Goal: Task Accomplishment & Management: Manage account settings

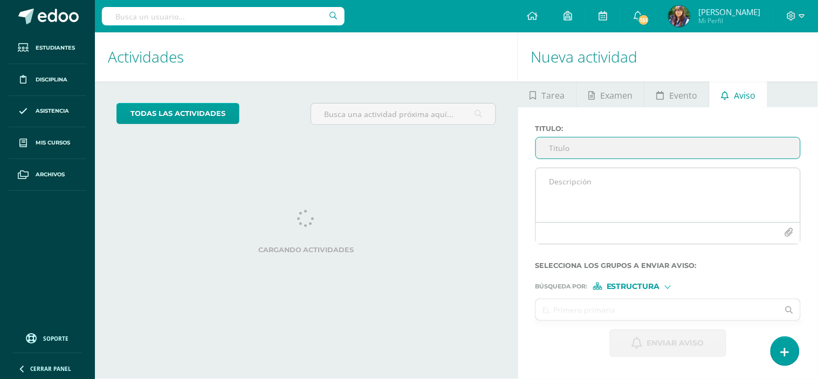
click at [562, 168] on textarea at bounding box center [668, 195] width 264 height 54
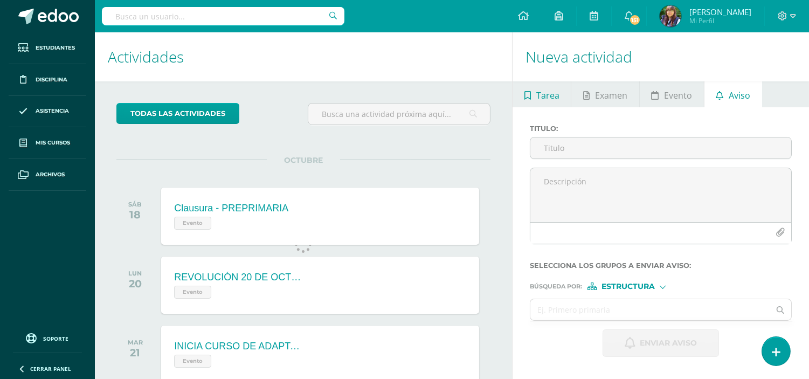
click at [543, 90] on span "Tarea" at bounding box center [547, 95] width 23 height 26
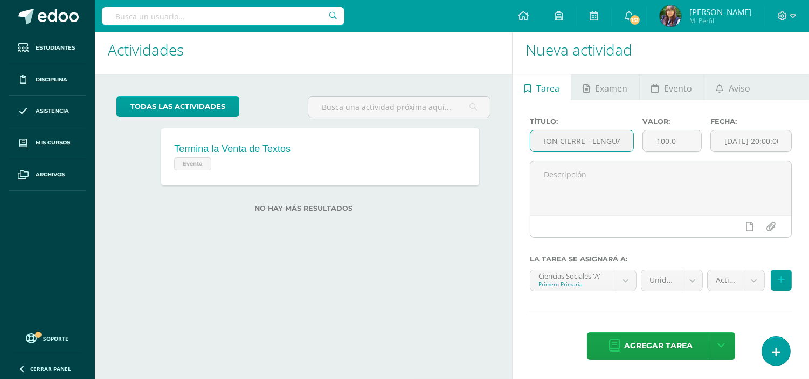
scroll to position [0, 39]
type input "EVALUACION CIERRE - LENGUAJE"
drag, startPoint x: 676, startPoint y: 137, endPoint x: 647, endPoint y: 140, distance: 29.8
click at [647, 140] on input "100.0" at bounding box center [672, 140] width 58 height 21
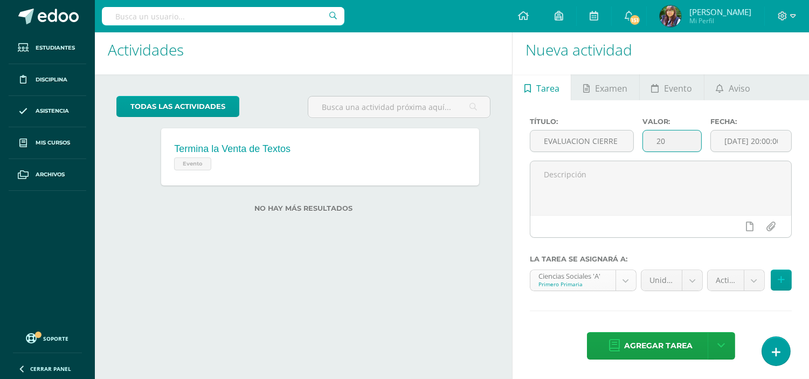
type input "20"
click at [620, 279] on body "Estudiantes Disciplina Asistencia Mis cursos Archivos Soporte Ayuda Reportar un…" at bounding box center [404, 182] width 809 height 379
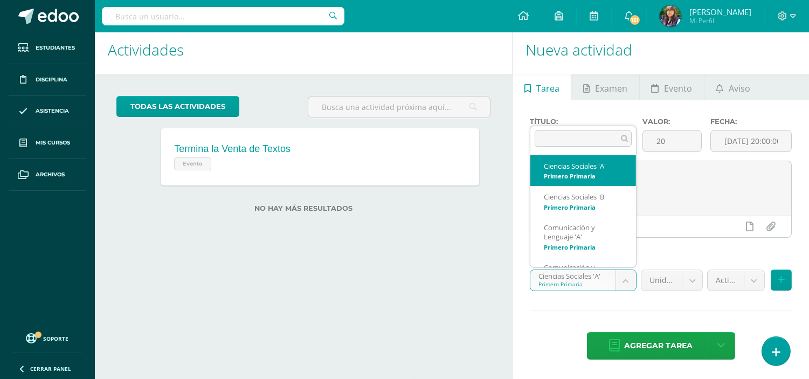
scroll to position [29, 0]
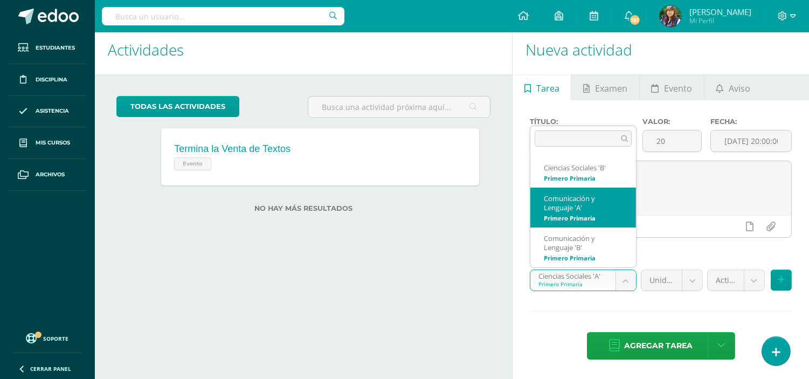
select select "196133"
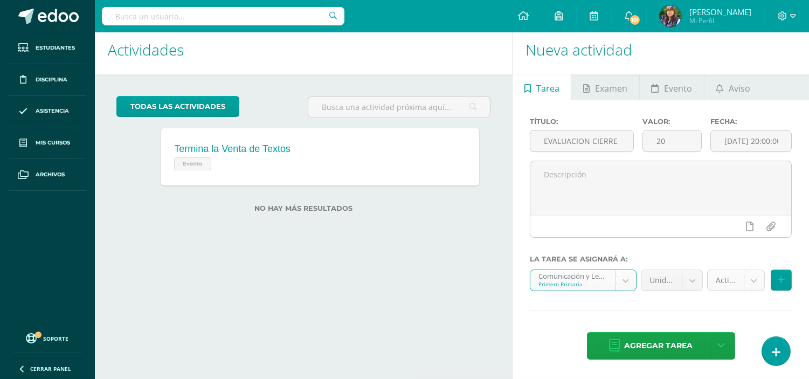
click at [745, 284] on body "Estudiantes Disciplina Asistencia Mis cursos Archivos Soporte Ayuda Reportar un…" at bounding box center [404, 182] width 809 height 379
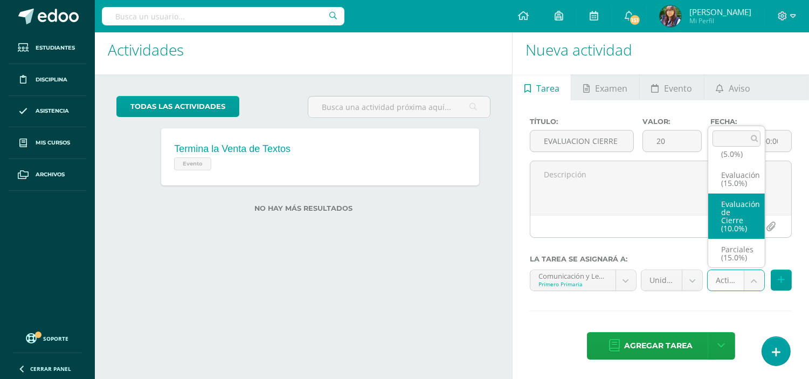
select select "196153"
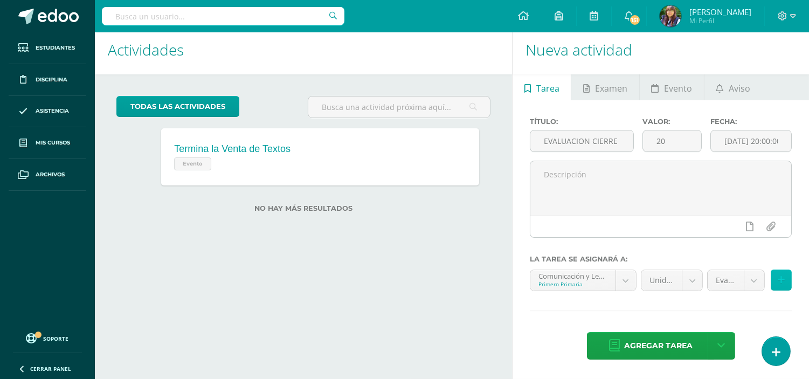
click at [778, 277] on icon at bounding box center [781, 279] width 7 height 9
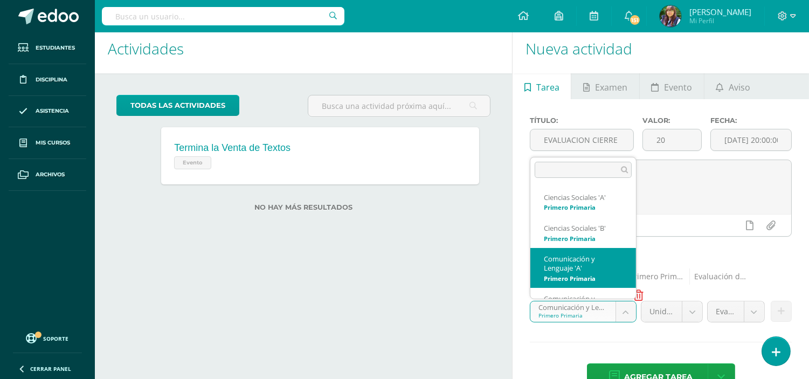
click at [631, 312] on body "Estudiantes Disciplina Asistencia Mis cursos Archivos Soporte Ayuda Reportar un…" at bounding box center [404, 181] width 809 height 379
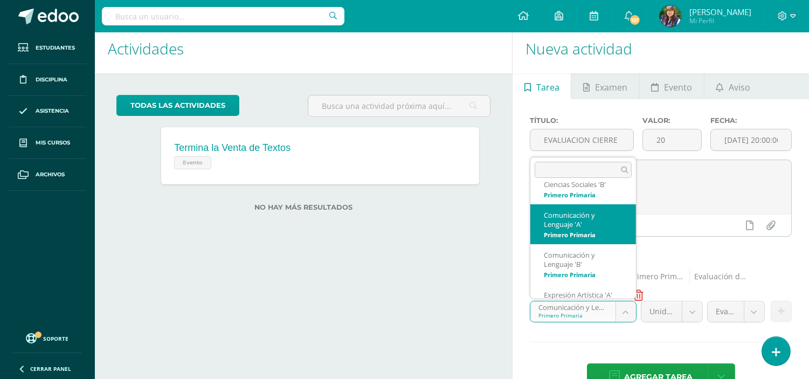
scroll to position [45, 0]
select select "196111"
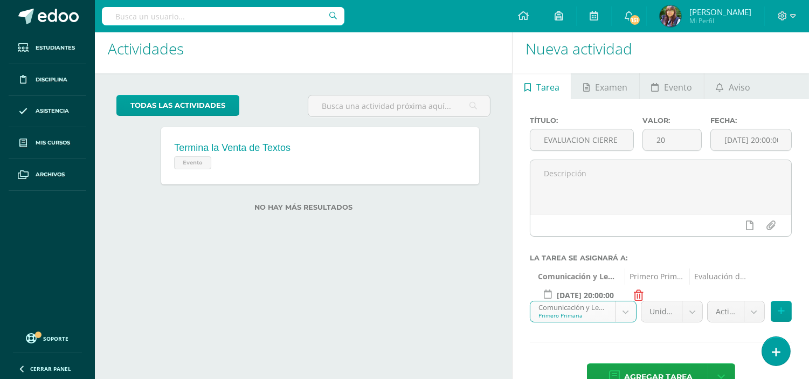
click at [725, 308] on body "Estudiantes Disciplina Asistencia Mis cursos Archivos Soporte Ayuda Reportar un…" at bounding box center [404, 181] width 809 height 379
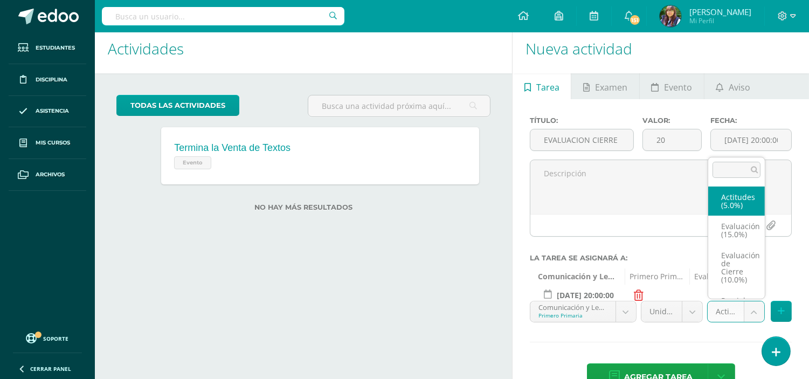
scroll to position [20, 0]
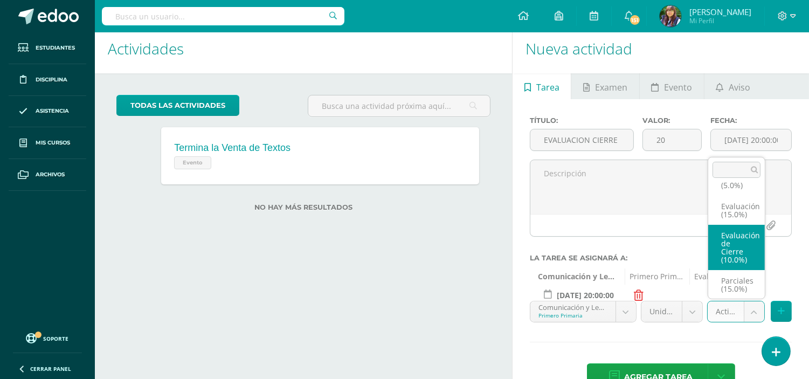
select select "196131"
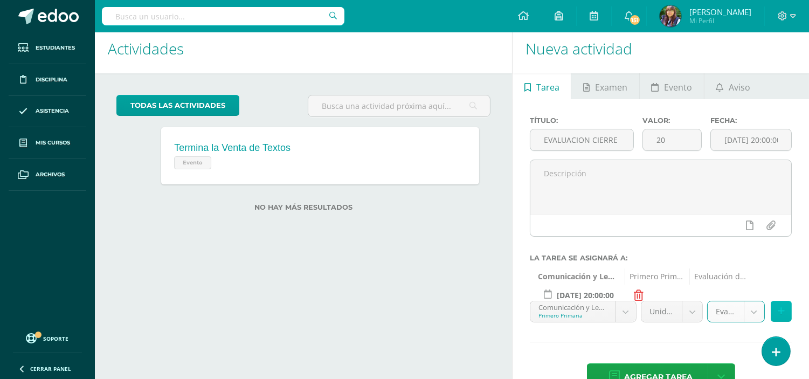
click at [782, 313] on icon at bounding box center [781, 311] width 7 height 9
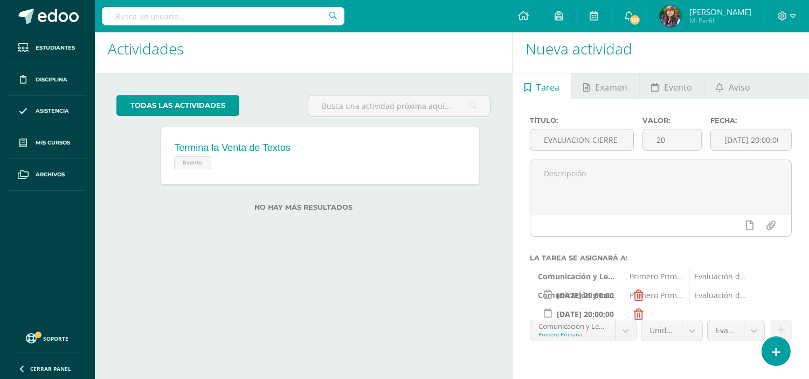
scroll to position [59, 0]
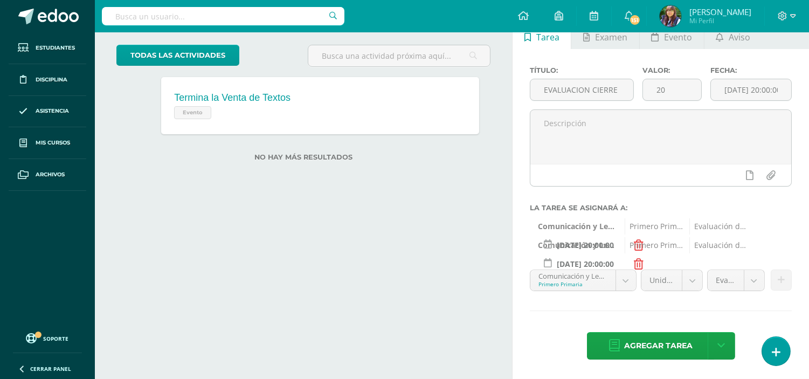
click at [665, 351] on span "Agregar tarea" at bounding box center [658, 346] width 68 height 26
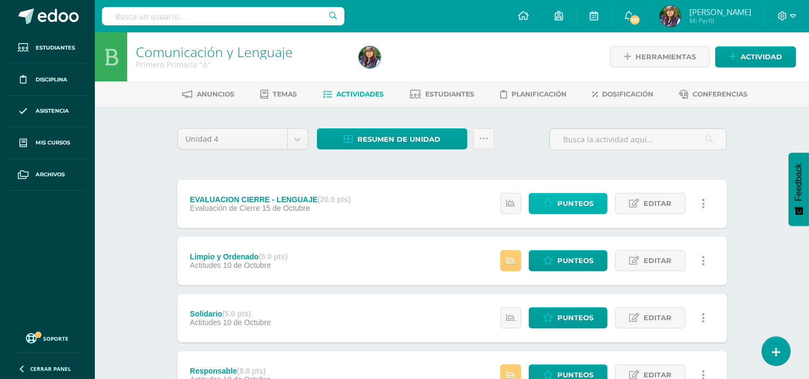
click at [575, 197] on span "Punteos" at bounding box center [575, 203] width 36 height 20
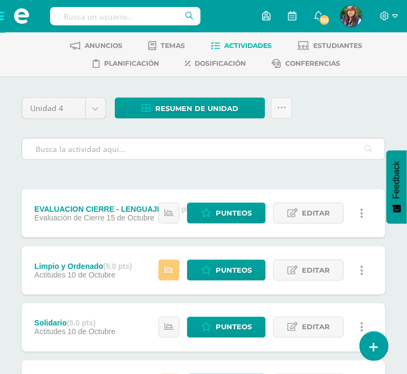
scroll to position [54, 0]
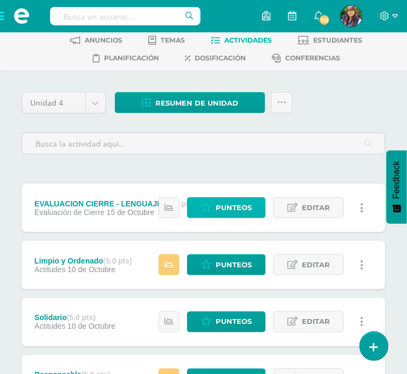
click at [216, 213] on link "Punteos" at bounding box center [226, 207] width 79 height 21
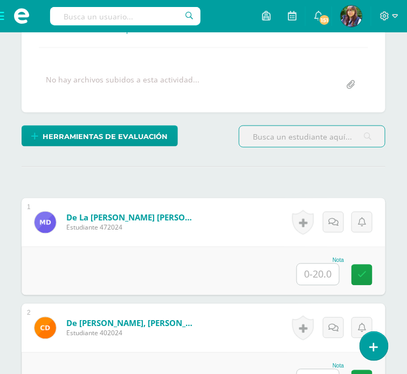
scroll to position [209, 0]
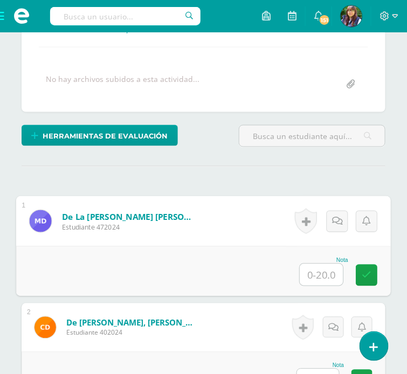
click at [318, 274] on input "text" at bounding box center [321, 275] width 43 height 22
type input "20"
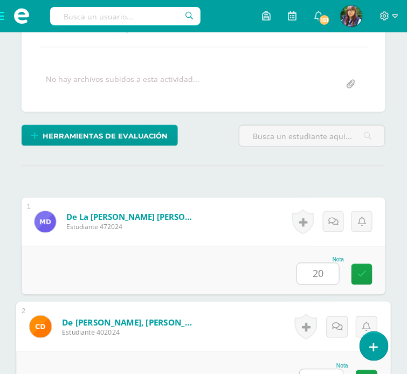
scroll to position [224, 0]
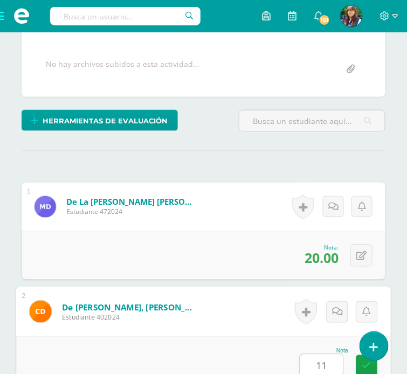
type input "11"
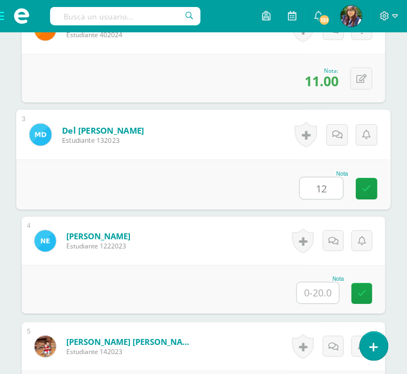
type input "12"
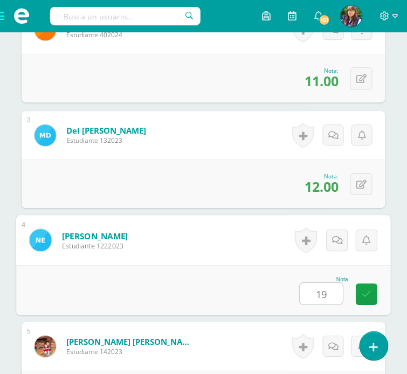
type input "19"
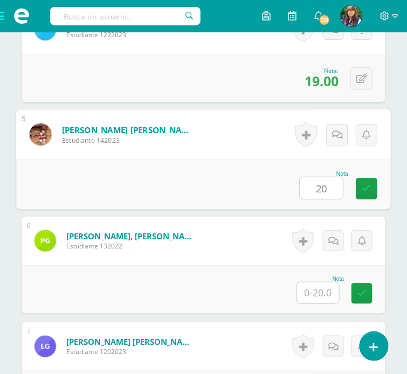
type input "20"
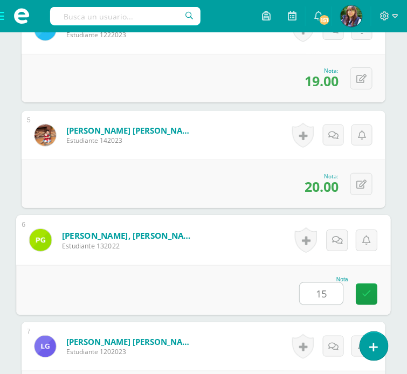
type input "15"
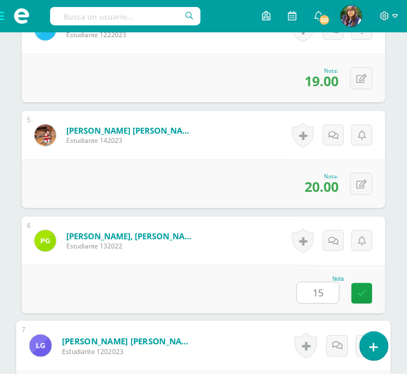
scroll to position [929, 0]
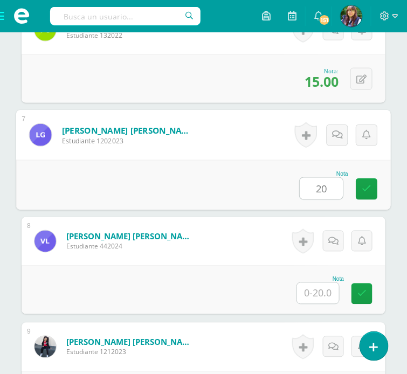
type input "20"
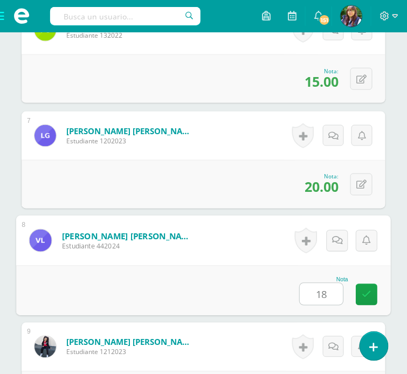
type input "18"
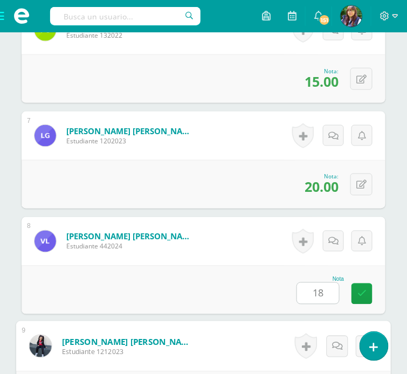
scroll to position [1141, 0]
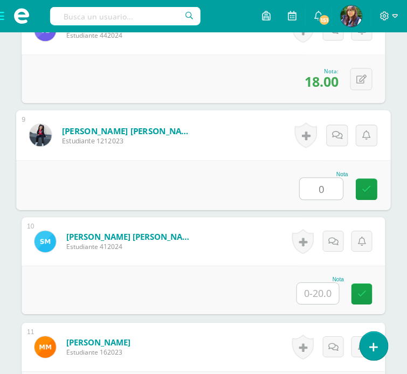
type input "0"
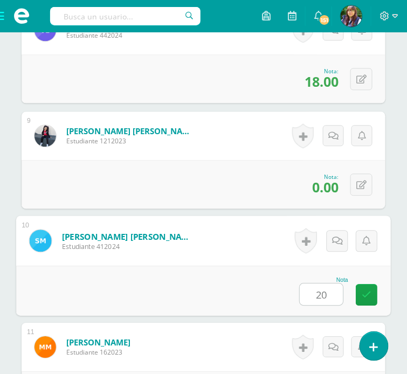
type input "20"
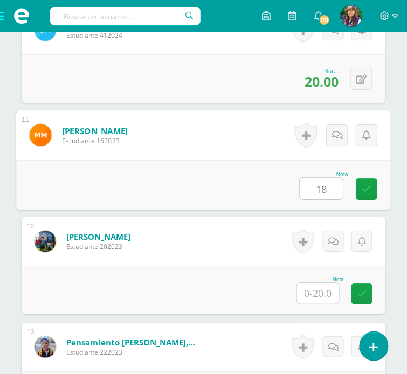
type input "18"
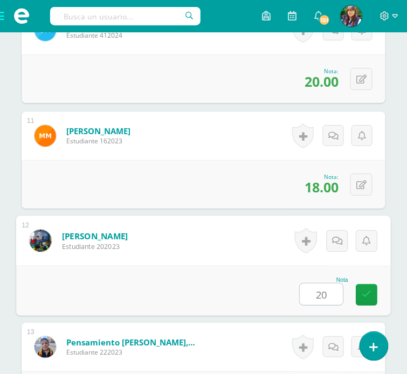
type input "20"
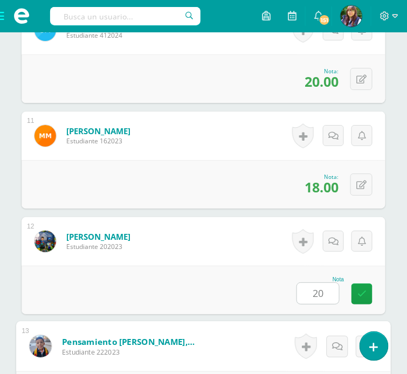
scroll to position [1564, 0]
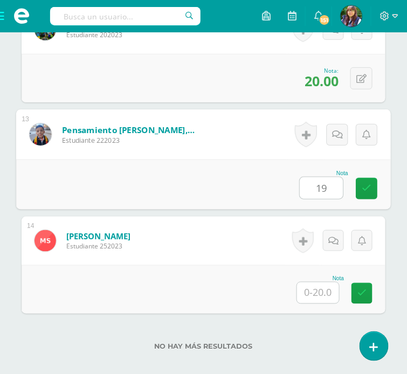
type input "19"
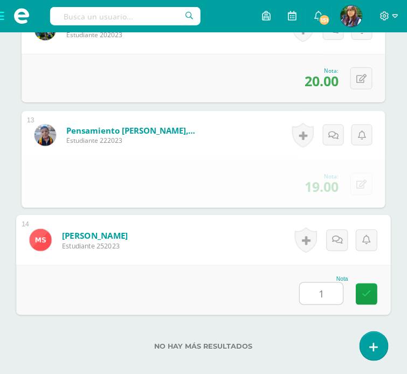
type input "16"
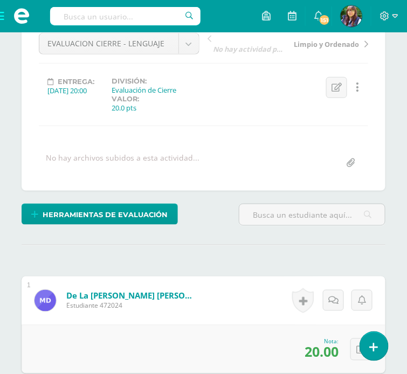
scroll to position [0, 0]
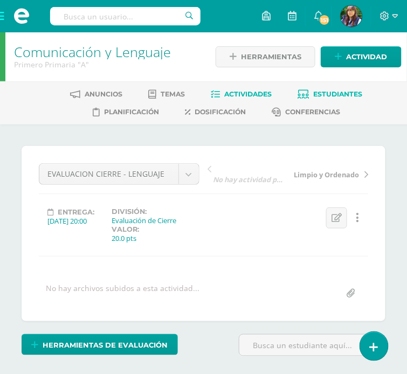
click at [335, 94] on span "Estudiantes" at bounding box center [338, 94] width 49 height 8
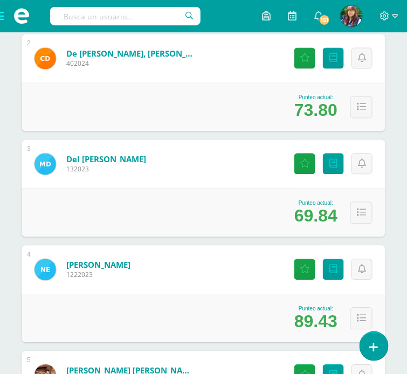
scroll to position [300, 0]
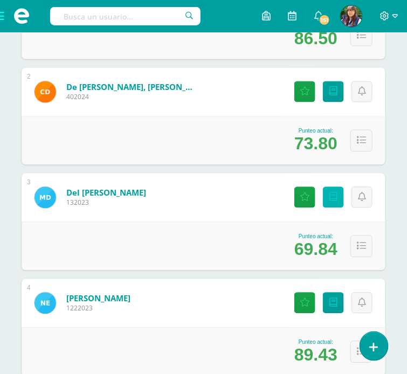
click at [330, 198] on icon at bounding box center [333, 197] width 8 height 9
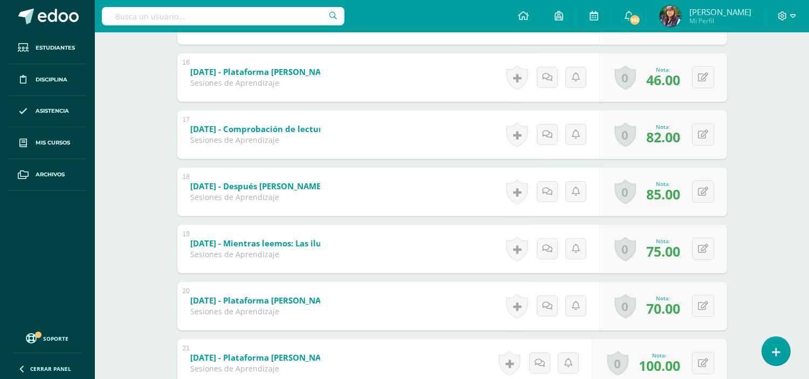
scroll to position [967, 0]
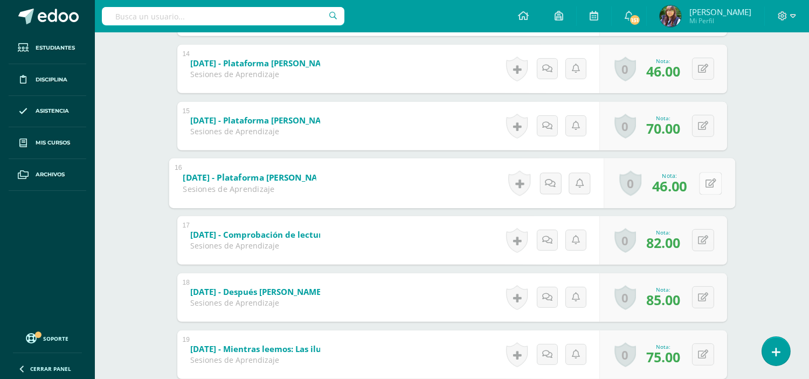
click at [406, 179] on icon at bounding box center [710, 182] width 11 height 9
type input "56"
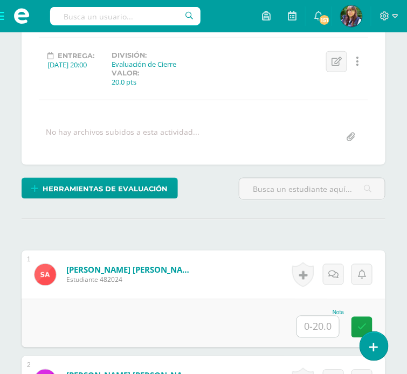
scroll to position [224, 0]
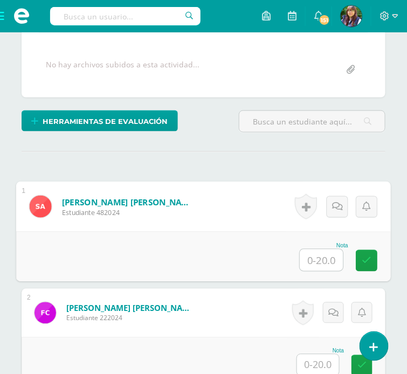
click at [320, 256] on input "text" at bounding box center [321, 261] width 43 height 22
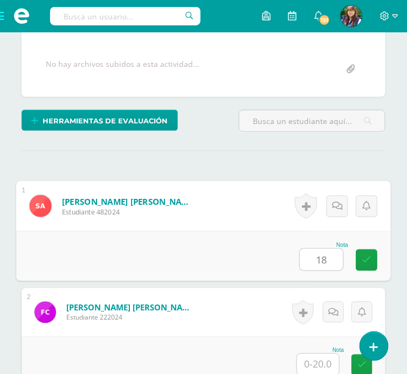
type input "18"
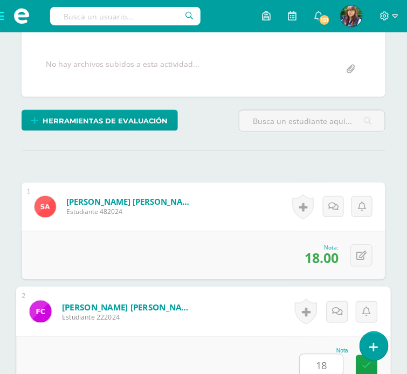
type input "18"
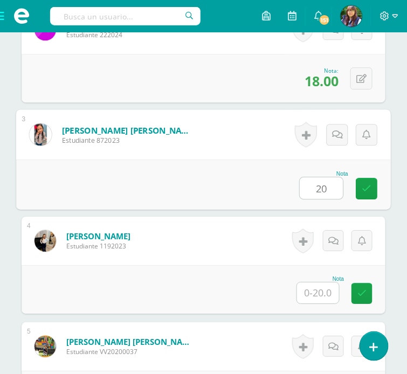
type input "20"
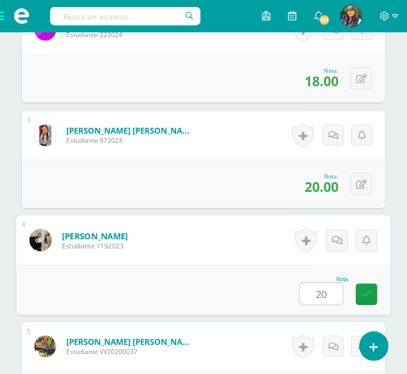
type input "20"
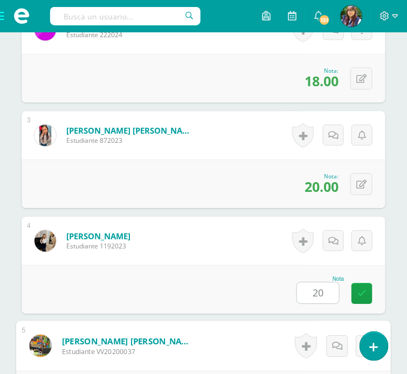
scroll to position [718, 0]
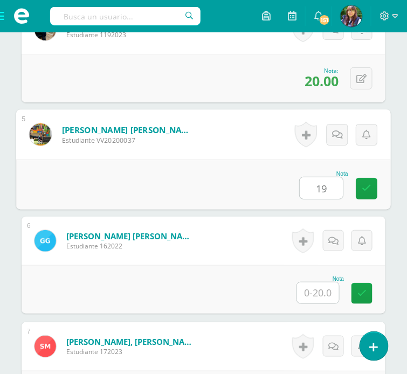
type input "19"
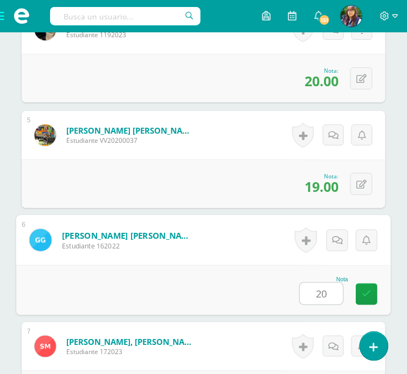
type input "20"
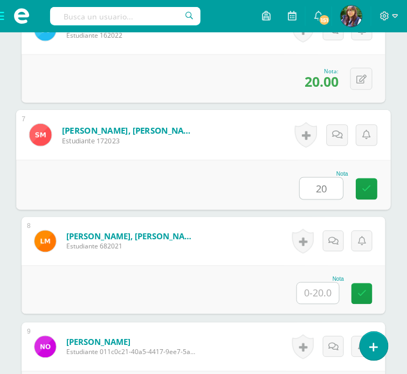
type input "20"
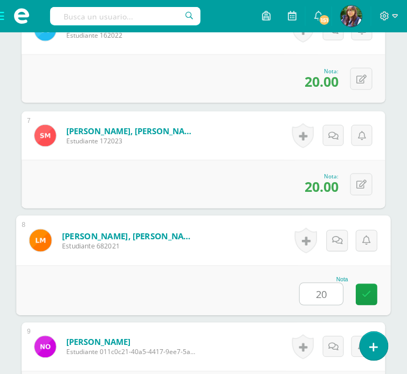
type input "20"
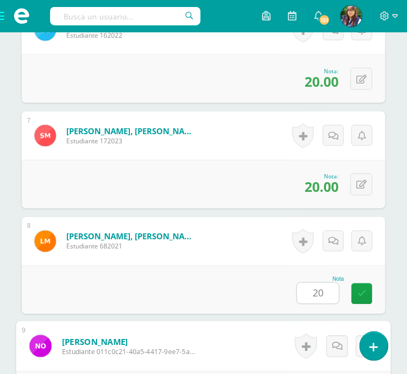
scroll to position [1141, 0]
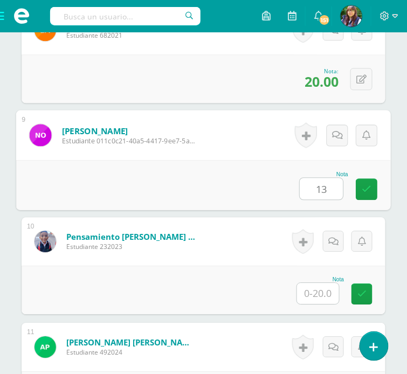
type input "13"
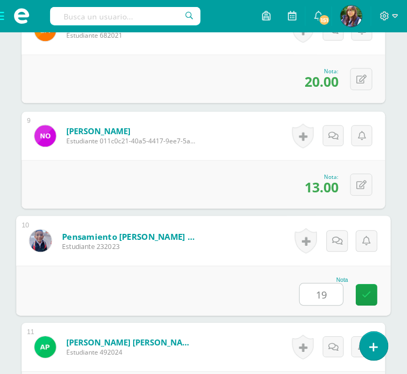
type input "19"
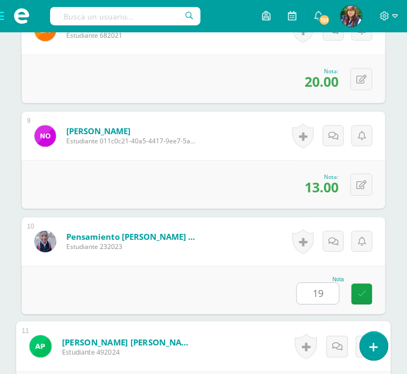
scroll to position [1352, 0]
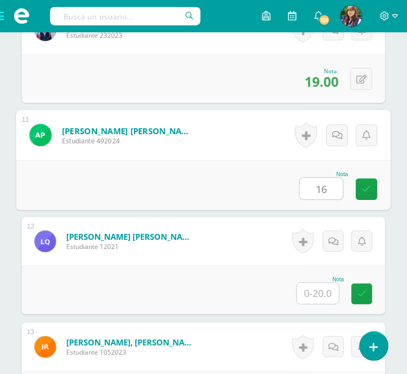
type input "16"
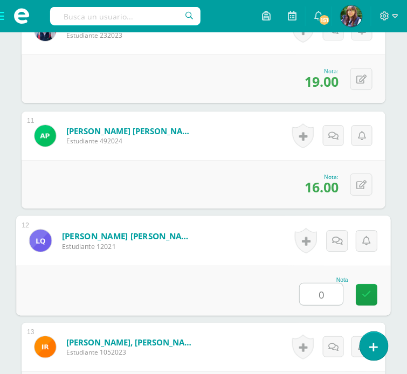
type input "0"
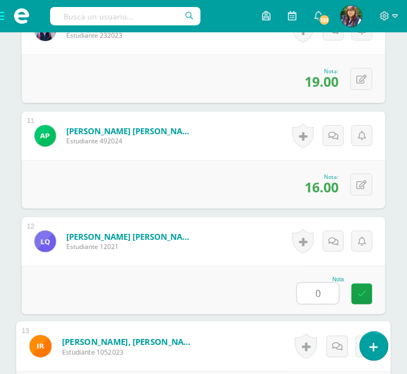
scroll to position [1564, 0]
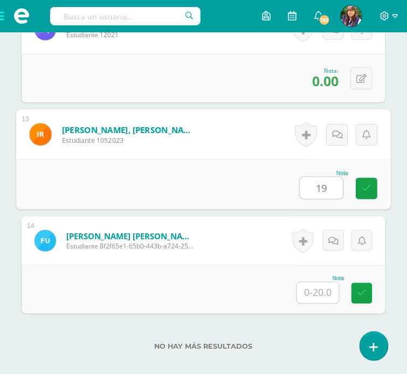
type input "19"
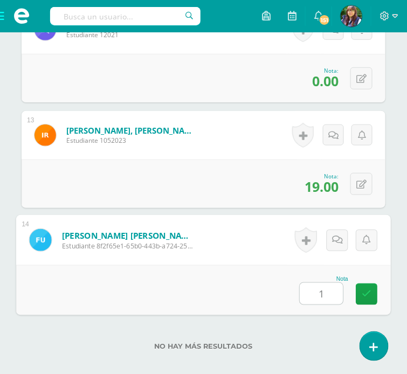
type input "19"
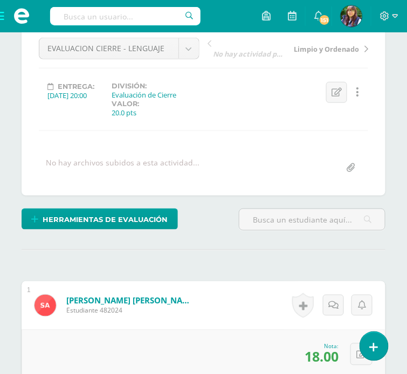
scroll to position [0, 0]
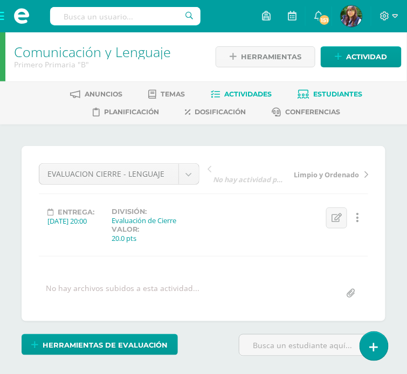
click at [340, 96] on span "Estudiantes" at bounding box center [338, 94] width 49 height 8
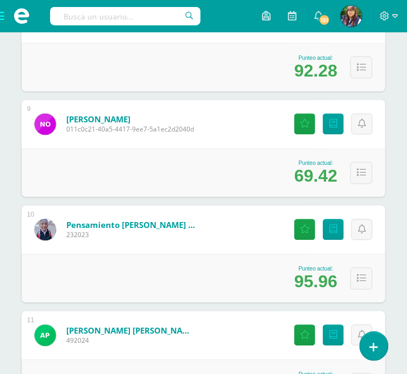
scroll to position [917, 0]
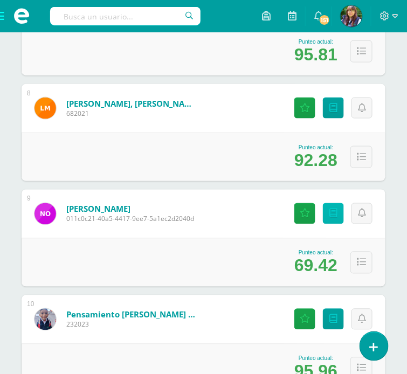
click at [341, 211] on link "Punteos" at bounding box center [333, 213] width 21 height 21
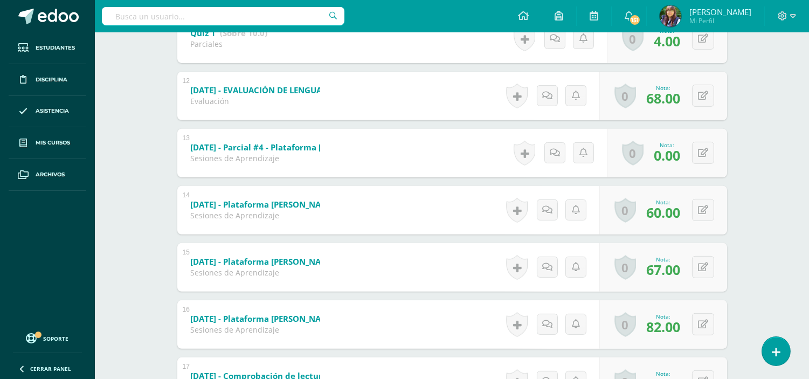
scroll to position [826, 0]
click at [406, 147] on button at bounding box center [703, 152] width 22 height 22
type input "50"
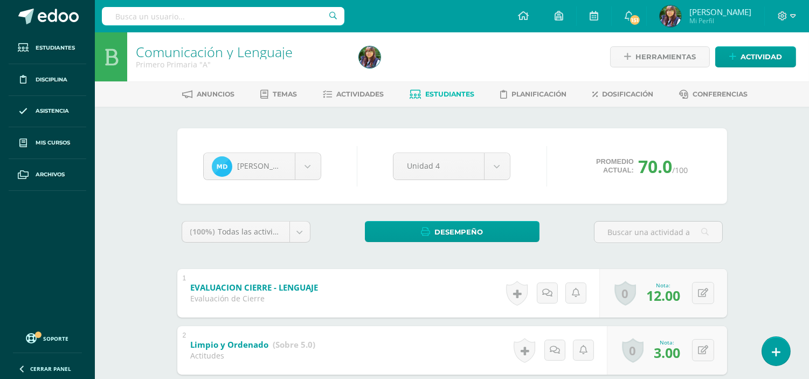
click at [439, 94] on span "Estudiantes" at bounding box center [449, 94] width 49 height 8
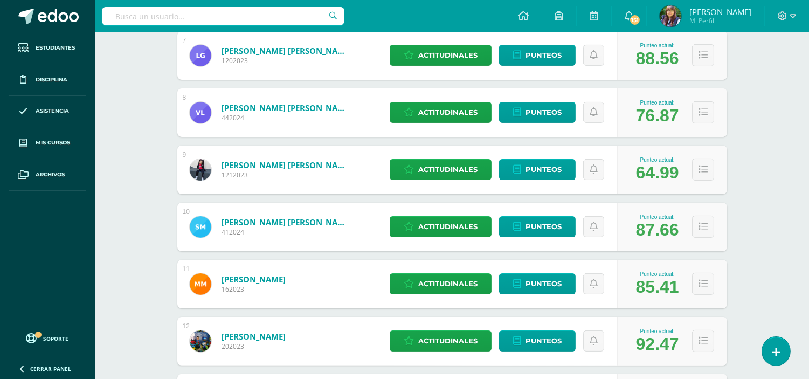
scroll to position [596, 0]
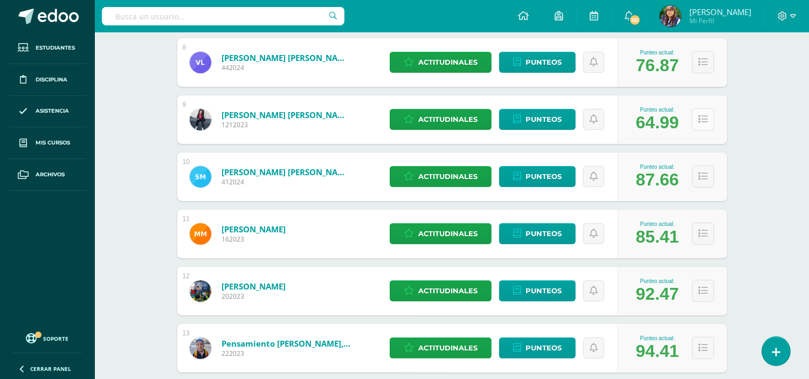
click at [707, 124] on button at bounding box center [703, 119] width 22 height 22
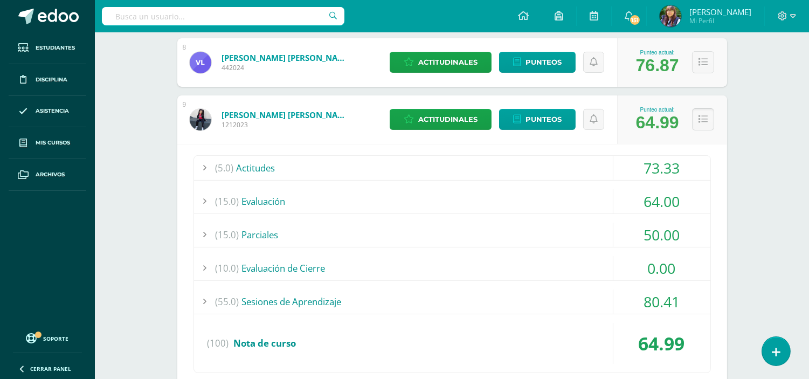
click at [707, 124] on button at bounding box center [703, 119] width 22 height 22
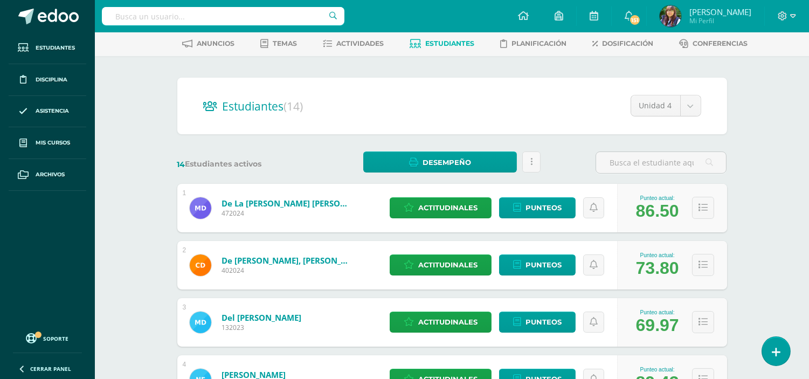
scroll to position [50, 0]
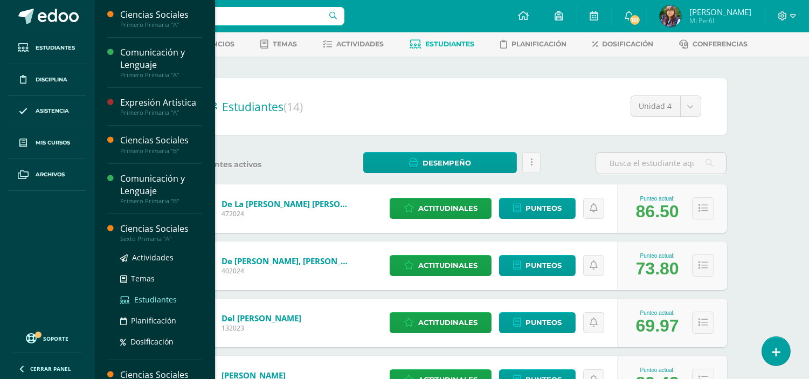
click at [150, 293] on link "Estudiantes" at bounding box center [161, 299] width 82 height 12
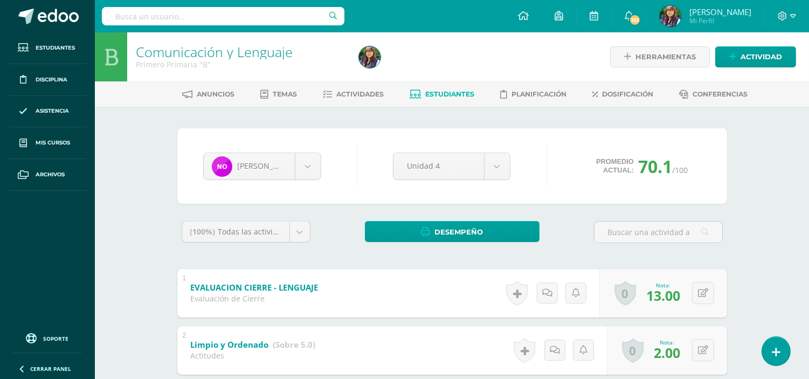
scroll to position [1, 0]
click at [427, 92] on span "Estudiantes" at bounding box center [449, 93] width 49 height 8
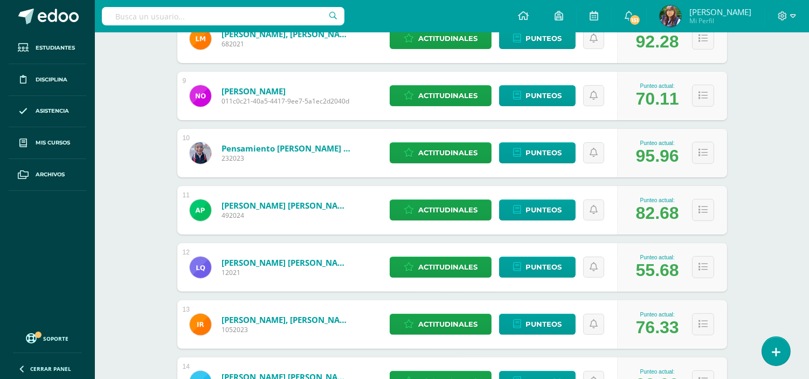
scroll to position [717, 0]
